Goal: Task Accomplishment & Management: Manage account settings

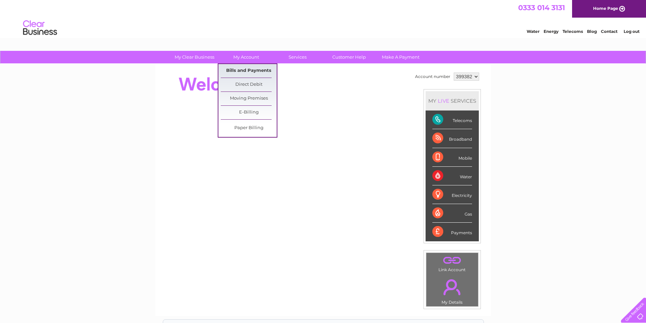
click at [246, 72] on link "Bills and Payments" at bounding box center [249, 71] width 56 height 14
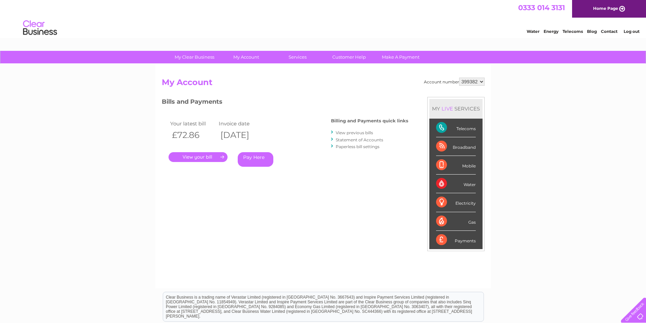
click at [210, 158] on link "." at bounding box center [197, 157] width 59 height 10
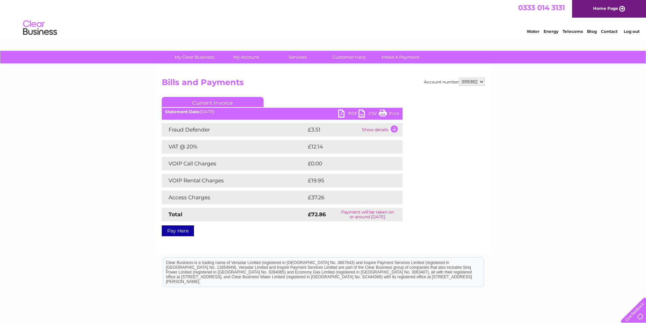
click at [386, 114] on link "Print" at bounding box center [389, 114] width 20 height 10
